Goal: Complete application form

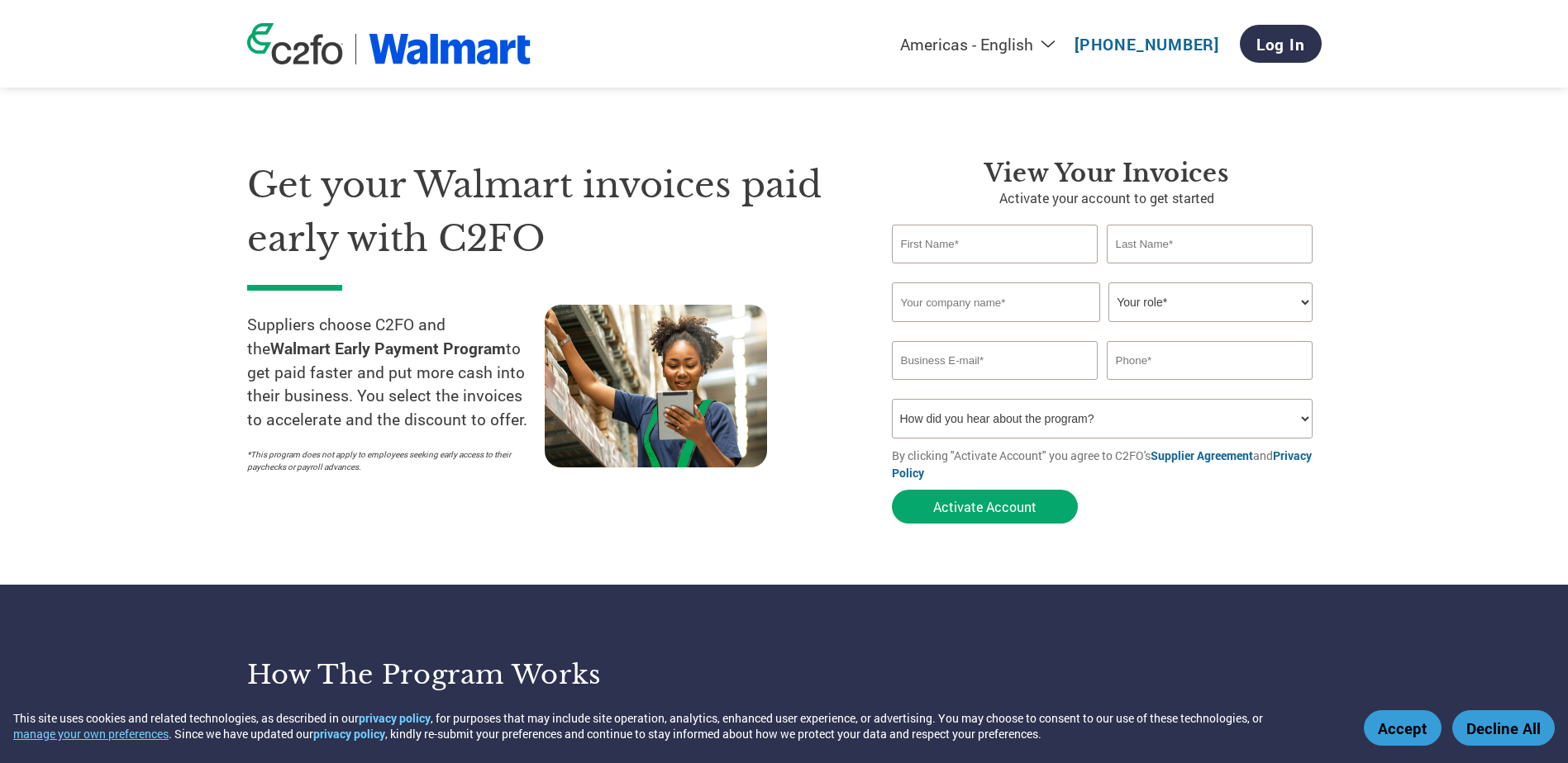
click at [1248, 419] on select "How did you hear about the program? Received a letter Email Social Media Online…" at bounding box center [1102, 418] width 421 height 40
select select "Other"
click at [892, 399] on select "How did you hear about the program? Received a letter Email Social Media Online…" at bounding box center [1102, 418] width 421 height 40
click at [1151, 307] on select "Your role* CFO Controller Credit Manager Finance Director Treasurer CEO Preside…" at bounding box center [1210, 302] width 204 height 40
select select "TREASURER"
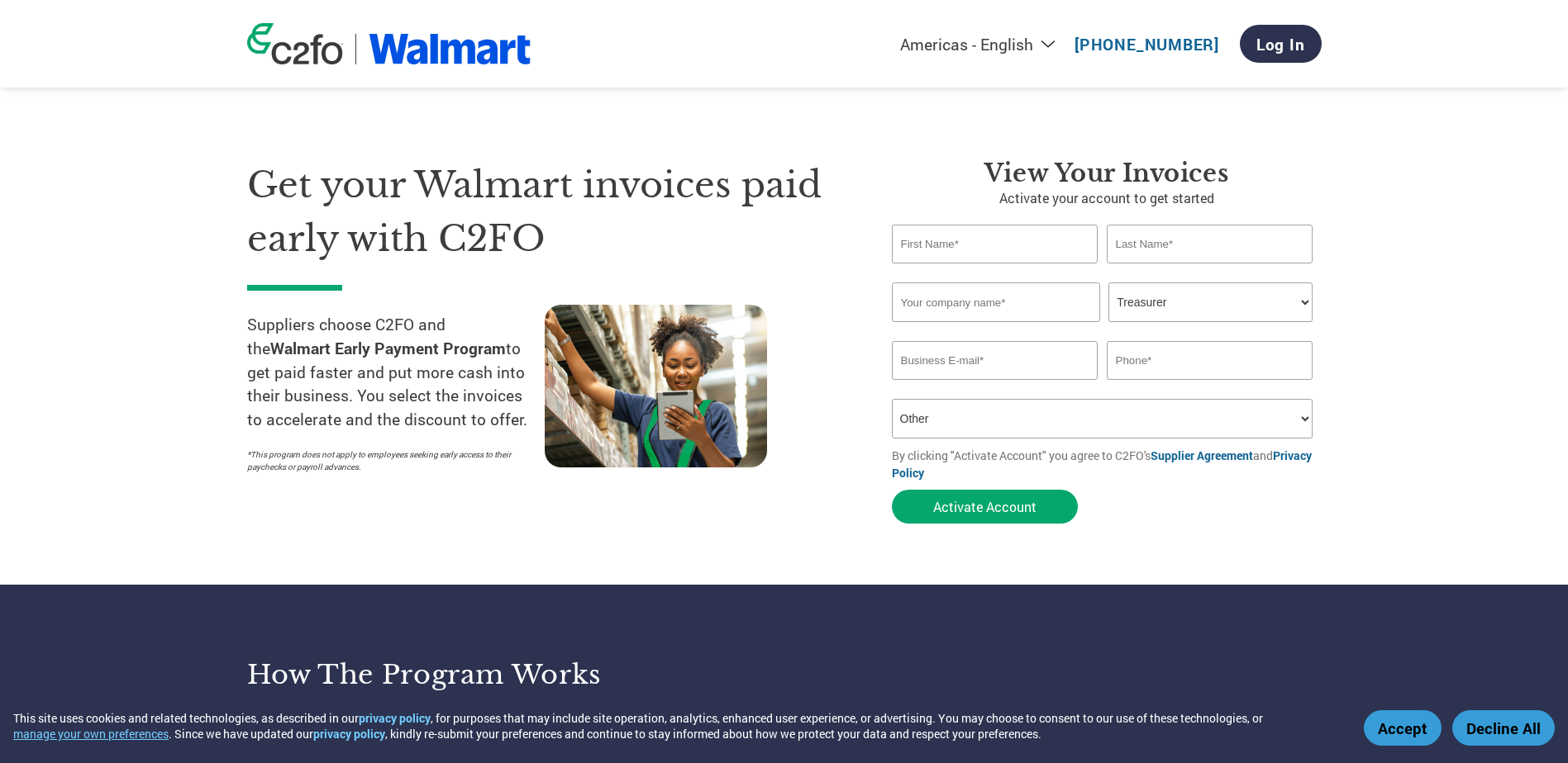
click at [1109, 282] on select "Your role* CFO Controller Credit Manager Finance Director Treasurer CEO Preside…" at bounding box center [1210, 302] width 204 height 40
click at [1014, 248] on input "text" at bounding box center [994, 244] width 206 height 39
click at [1412, 253] on section "Get your Walmart invoices paid early with C2FO Suppliers choose C2FO and the Wa…" at bounding box center [784, 325] width 1568 height 519
click at [1396, 723] on button "Accept" at bounding box center [1402, 728] width 77 height 35
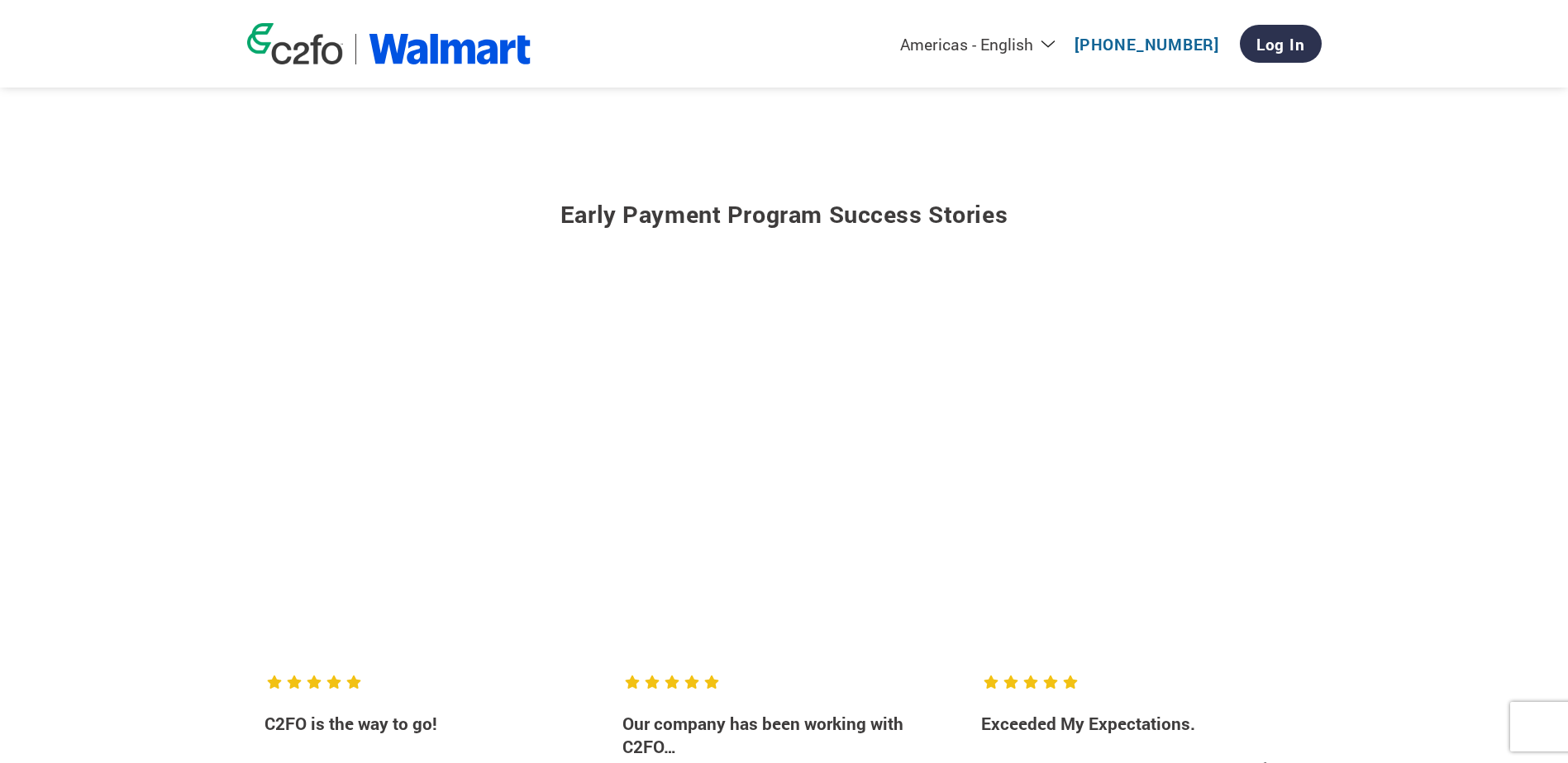
scroll to position [1982, 0]
